Goal: Check status: Check status

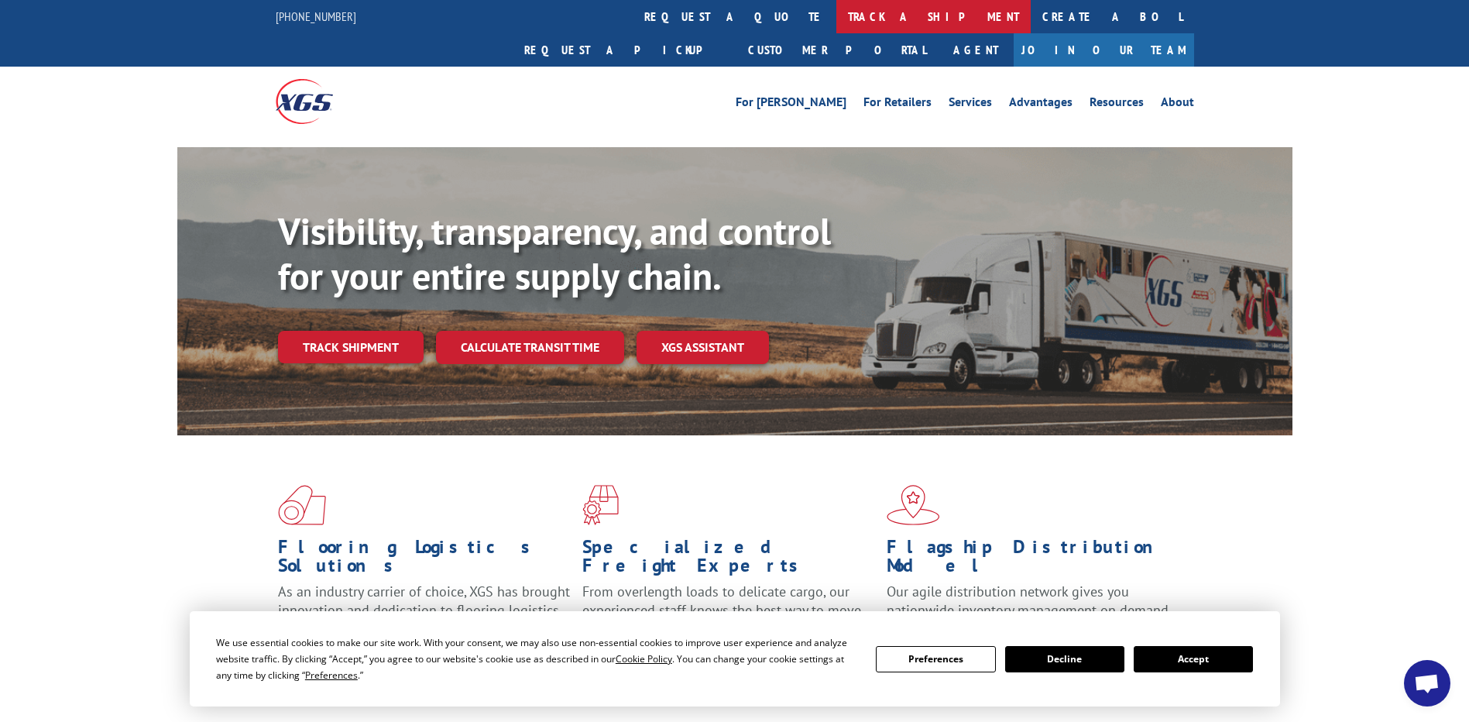
click at [836, 15] on link "track a shipment" at bounding box center [933, 16] width 194 height 33
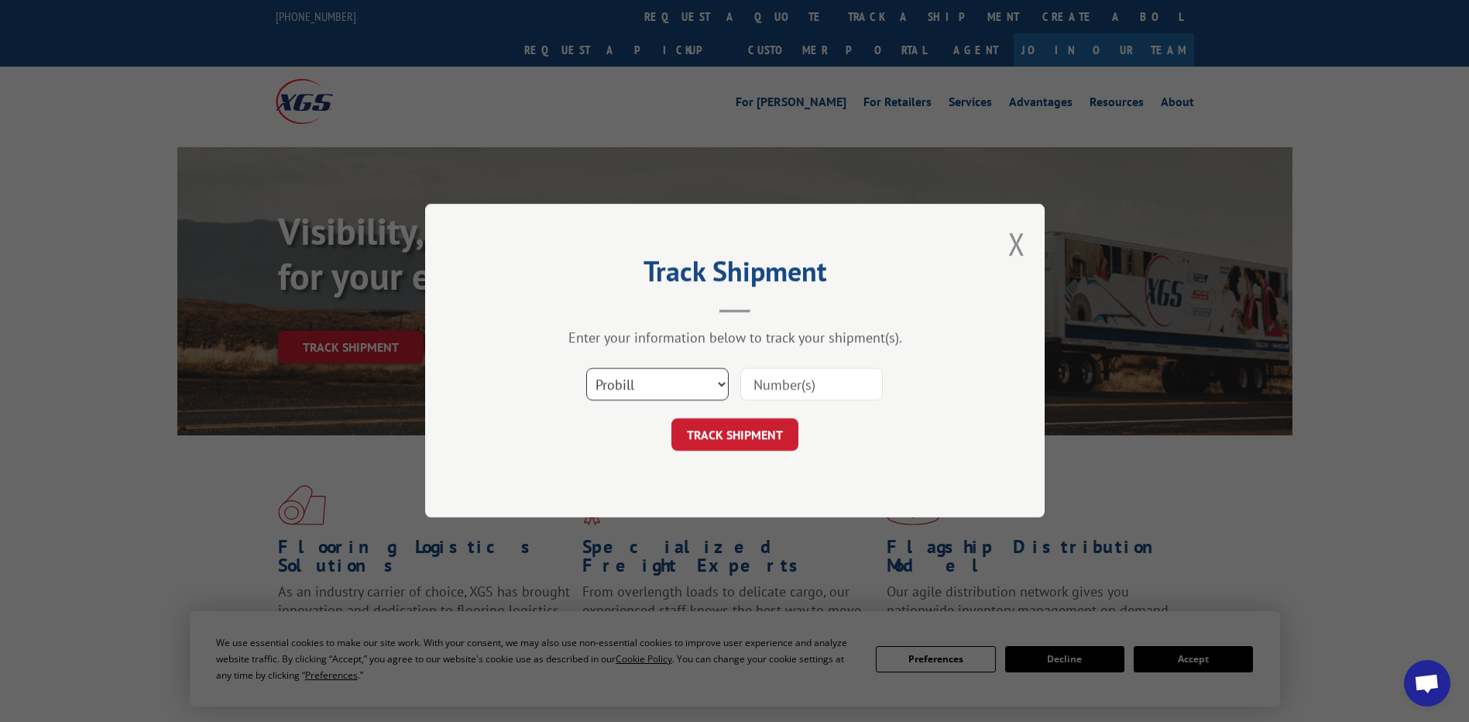
click at [721, 386] on select "Select category... Probill BOL PO" at bounding box center [657, 385] width 143 height 33
select select "bol"
click at [586, 369] on select "Select category... Probill BOL PO" at bounding box center [657, 385] width 143 height 33
click at [748, 383] on input at bounding box center [811, 385] width 143 height 33
type input "7054602"
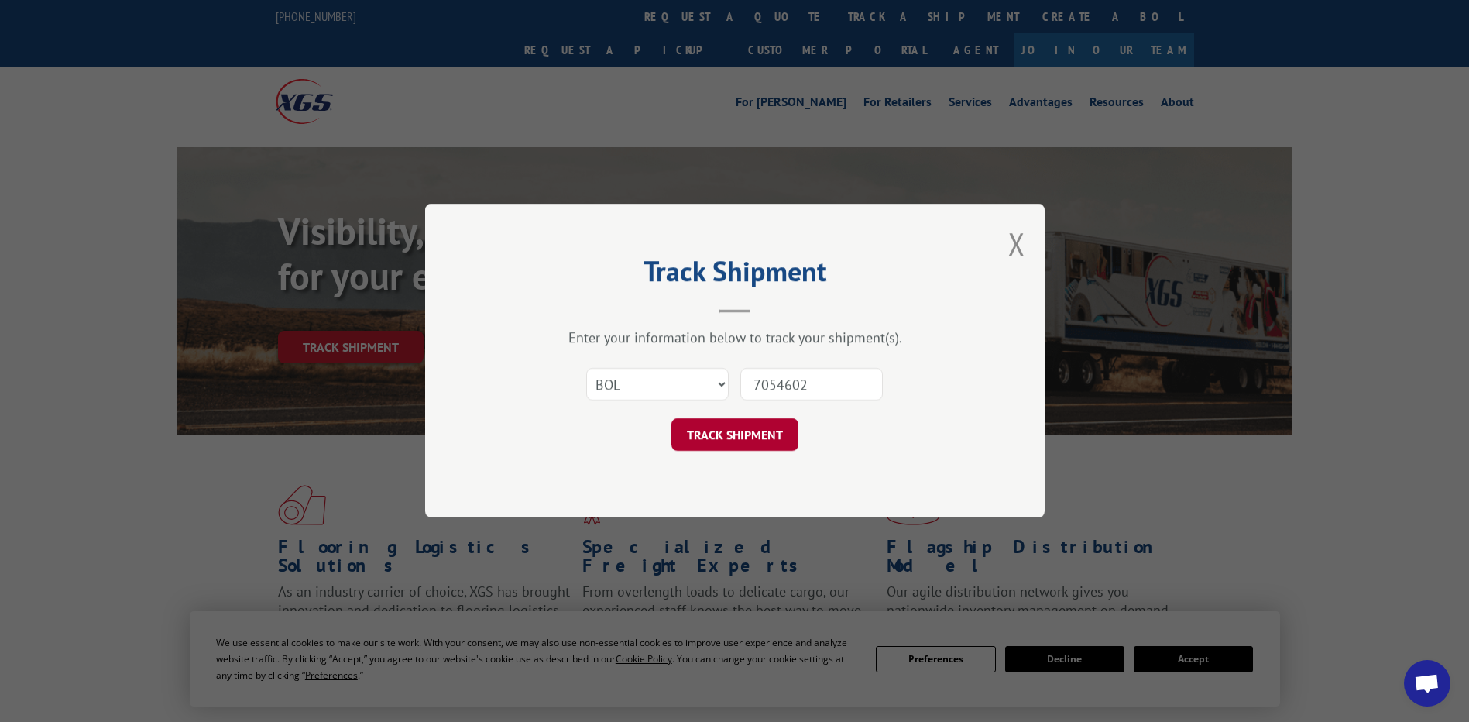
click at [707, 424] on button "TRACK SHIPMENT" at bounding box center [735, 435] width 127 height 33
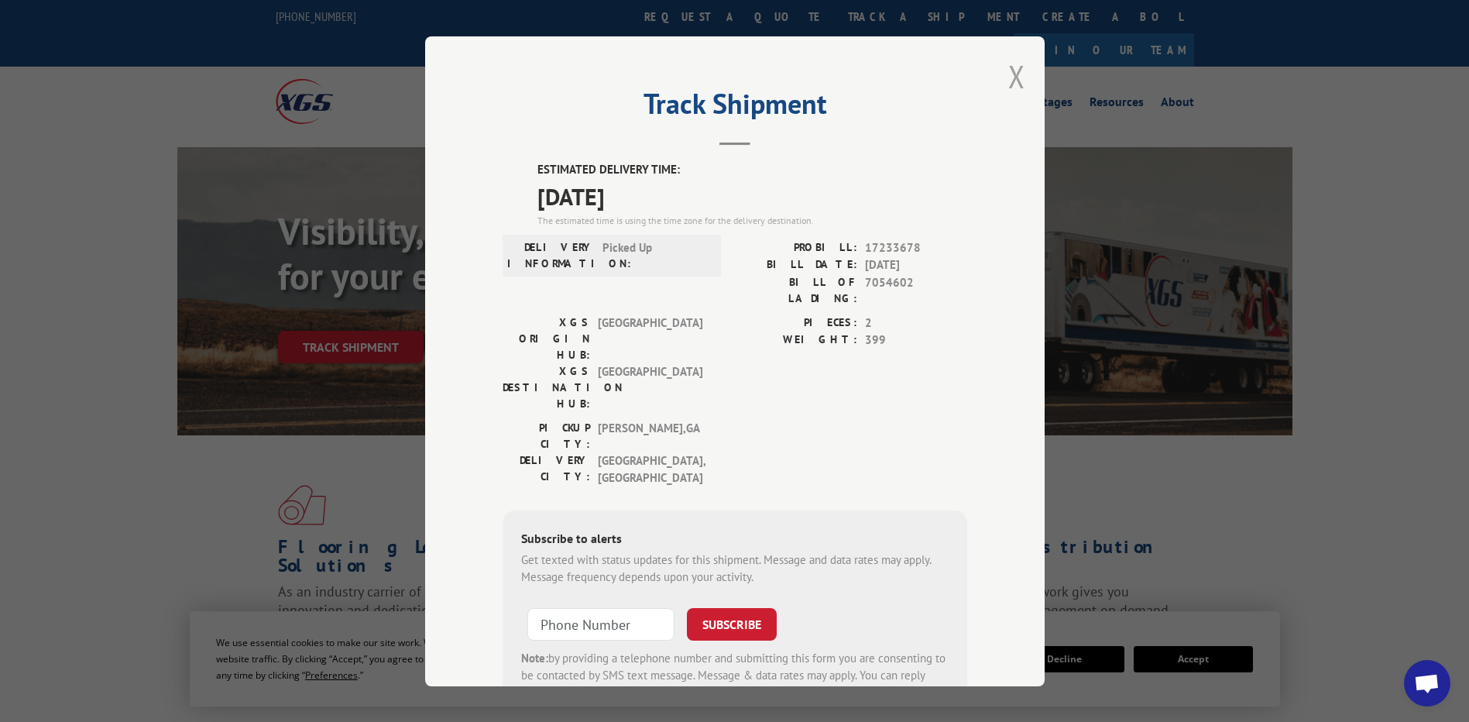
click at [1012, 82] on button "Close modal" at bounding box center [1016, 76] width 17 height 41
